Goal: Task Accomplishment & Management: Use online tool/utility

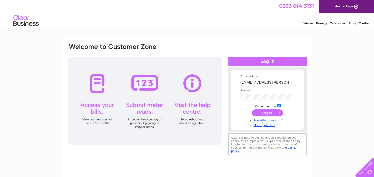
click at [266, 113] on input "submit" at bounding box center [267, 112] width 31 height 7
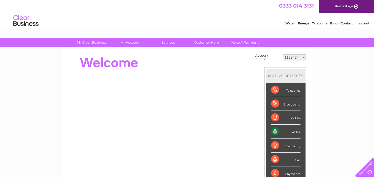
click at [283, 54] on select "1137424 1137426 1137435 30295217" at bounding box center [294, 57] width 23 height 6
click at [133, 42] on link "My Account" at bounding box center [130, 42] width 42 height 9
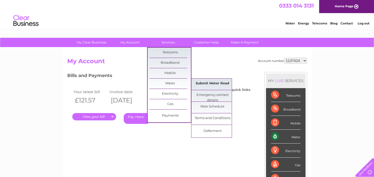
click at [202, 85] on link "Submit Meter Read" at bounding box center [213, 84] width 42 height 10
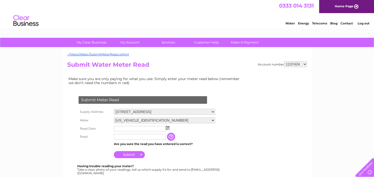
click at [127, 130] on input "text" at bounding box center [140, 129] width 52 height 6
click at [169, 128] on img at bounding box center [168, 128] width 4 height 4
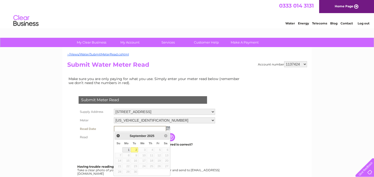
click at [127, 149] on link "1" at bounding box center [127, 150] width 8 height 5
type input "2025/09/01"
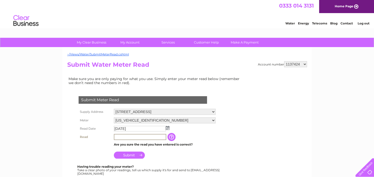
click at [116, 138] on input "text" at bounding box center [140, 137] width 52 height 6
click at [130, 138] on input "text" at bounding box center [140, 137] width 52 height 6
type input "2525"
click at [129, 156] on input "Submit" at bounding box center [129, 155] width 31 height 7
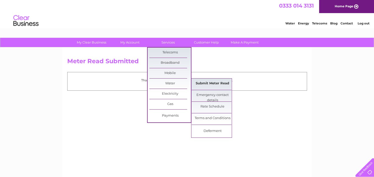
click at [206, 83] on link "Submit Meter Read" at bounding box center [213, 84] width 42 height 10
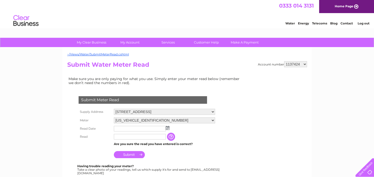
click at [284, 61] on select "1137424 1137426 1137435 30295217" at bounding box center [295, 64] width 23 height 6
select select "1137435"
click option "1137435" at bounding box center [0, 0] width 0 height 0
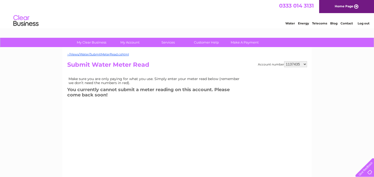
click at [284, 61] on select "1137424 1137426 1137435 30295217" at bounding box center [295, 64] width 23 height 6
select select "1137426"
click option "1137426" at bounding box center [0, 0] width 0 height 0
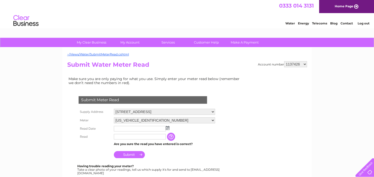
click at [167, 128] on img at bounding box center [168, 128] width 4 height 4
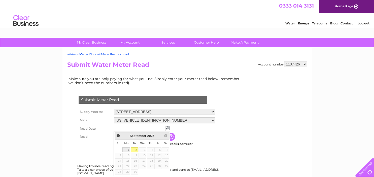
click at [126, 150] on link "1" at bounding box center [127, 150] width 8 height 5
type input "2025/09/01"
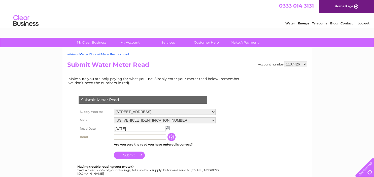
click at [137, 137] on input "text" at bounding box center [140, 137] width 52 height 6
type input "873"
click at [131, 155] on input "Submit" at bounding box center [129, 155] width 31 height 7
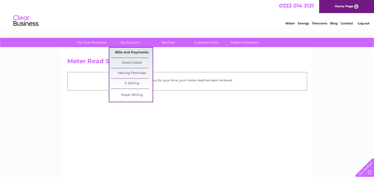
click at [137, 52] on link "Bills and Payments" at bounding box center [132, 53] width 42 height 10
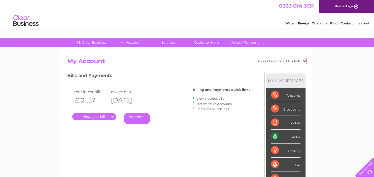
click at [284, 58] on select "1137424 1137426 1137435 30295217" at bounding box center [295, 61] width 23 height 7
select select "30295217"
click option "30295217" at bounding box center [0, 0] width 0 height 0
